Goal: Task Accomplishment & Management: Use online tool/utility

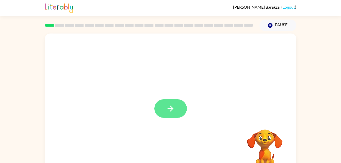
click at [163, 111] on button "button" at bounding box center [171, 108] width 33 height 19
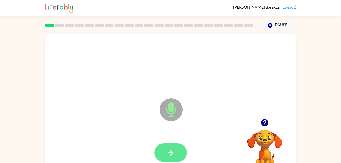
click at [173, 150] on icon "button" at bounding box center [170, 152] width 9 height 9
click at [173, 144] on button "button" at bounding box center [171, 153] width 33 height 19
click at [171, 153] on icon "button" at bounding box center [171, 153] width 6 height 6
click at [177, 148] on button "button" at bounding box center [171, 153] width 33 height 19
click at [167, 151] on icon "button" at bounding box center [170, 152] width 9 height 9
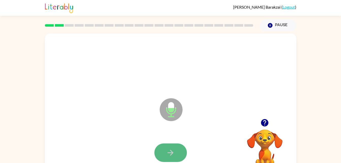
click at [171, 153] on icon "button" at bounding box center [171, 153] width 6 height 6
click at [168, 150] on icon "button" at bounding box center [170, 152] width 9 height 9
click at [166, 150] on icon "button" at bounding box center [170, 152] width 9 height 9
click at [172, 147] on button "button" at bounding box center [171, 153] width 33 height 19
click at [170, 148] on button "button" at bounding box center [171, 153] width 33 height 19
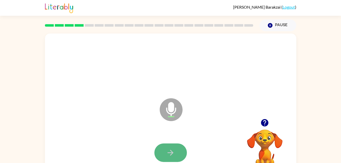
click at [175, 146] on button "button" at bounding box center [171, 153] width 33 height 19
click at [179, 152] on button "button" at bounding box center [171, 153] width 33 height 19
click at [170, 151] on icon "button" at bounding box center [170, 152] width 9 height 9
click at [174, 148] on icon "button" at bounding box center [170, 152] width 9 height 9
click at [172, 152] on icon "button" at bounding box center [171, 153] width 6 height 6
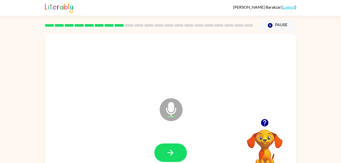
drag, startPoint x: 172, startPoint y: 152, endPoint x: 155, endPoint y: 137, distance: 22.7
click at [155, 137] on div at bounding box center [171, 153] width 242 height 42
click at [171, 146] on button "button" at bounding box center [171, 153] width 33 height 19
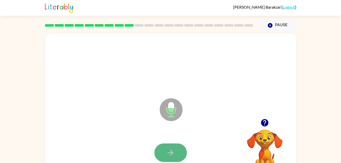
click at [172, 152] on icon "button" at bounding box center [171, 153] width 6 height 6
click at [165, 153] on button "button" at bounding box center [171, 153] width 33 height 19
click at [160, 151] on button "button" at bounding box center [171, 153] width 33 height 19
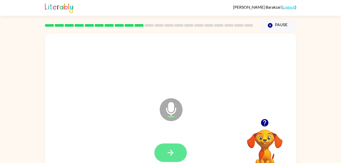
click at [172, 152] on icon "button" at bounding box center [171, 153] width 6 height 6
click at [165, 147] on button "button" at bounding box center [171, 153] width 33 height 19
click at [170, 152] on icon "button" at bounding box center [170, 152] width 9 height 9
click at [171, 155] on icon "button" at bounding box center [171, 153] width 6 height 6
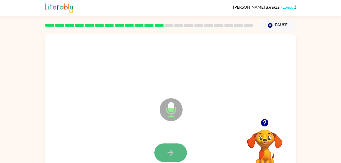
click at [169, 151] on icon "button" at bounding box center [170, 152] width 9 height 9
click at [175, 151] on button "button" at bounding box center [171, 153] width 33 height 19
click at [173, 153] on icon "button" at bounding box center [171, 153] width 6 height 6
click at [165, 155] on button "button" at bounding box center [171, 153] width 33 height 19
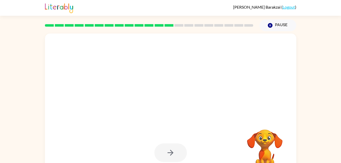
click at [177, 20] on div at bounding box center [149, 26] width 215 height 18
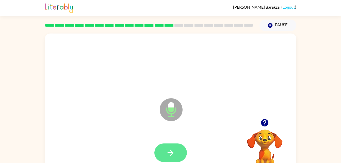
click at [169, 151] on icon "button" at bounding box center [170, 152] width 9 height 9
click at [171, 149] on icon "button" at bounding box center [170, 152] width 9 height 9
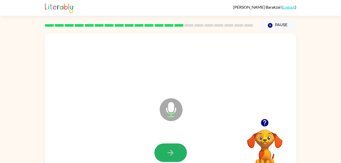
click at [171, 149] on icon "button" at bounding box center [170, 152] width 9 height 9
drag, startPoint x: 171, startPoint y: 149, endPoint x: 158, endPoint y: 151, distance: 12.7
click at [158, 151] on button "button" at bounding box center [171, 153] width 33 height 19
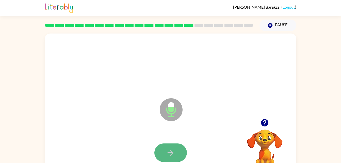
click at [164, 155] on button "button" at bounding box center [171, 153] width 33 height 19
click at [175, 153] on icon "button" at bounding box center [170, 152] width 9 height 9
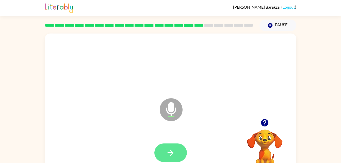
click at [162, 150] on button "button" at bounding box center [171, 153] width 33 height 19
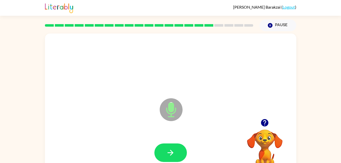
click at [162, 150] on button "button" at bounding box center [171, 153] width 33 height 19
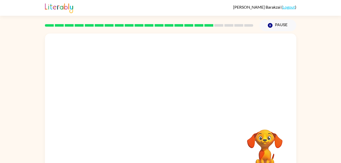
click at [177, 122] on div at bounding box center [171, 106] width 252 height 145
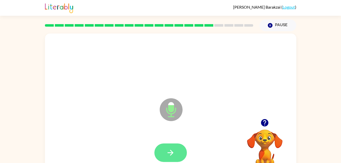
click at [163, 154] on button "button" at bounding box center [171, 153] width 33 height 19
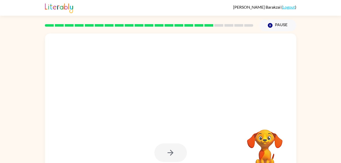
scroll to position [16, 0]
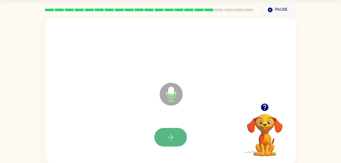
click at [170, 133] on icon "button" at bounding box center [170, 137] width 9 height 9
drag, startPoint x: 173, startPoint y: 137, endPoint x: 167, endPoint y: 132, distance: 8.2
click at [167, 132] on button "button" at bounding box center [171, 137] width 33 height 19
click at [167, 133] on icon "button" at bounding box center [170, 137] width 9 height 9
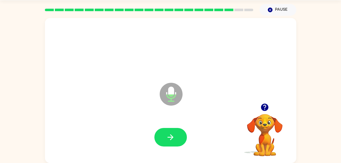
click at [167, 133] on icon "button" at bounding box center [170, 137] width 9 height 9
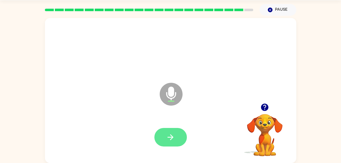
click at [165, 145] on button "button" at bounding box center [171, 137] width 33 height 19
click at [169, 133] on icon "button" at bounding box center [170, 137] width 9 height 9
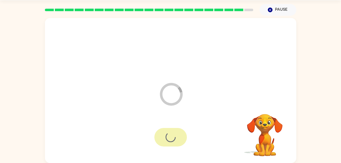
scroll to position [6, 0]
